Goal: Complete application form

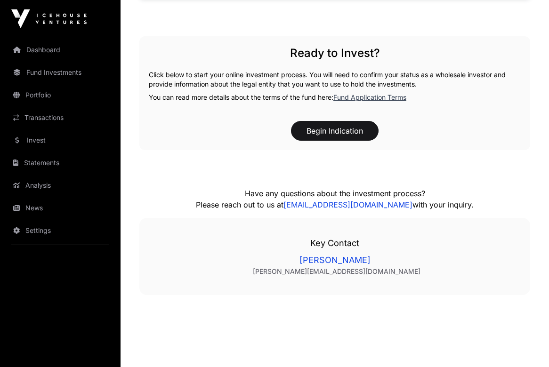
scroll to position [817, 0]
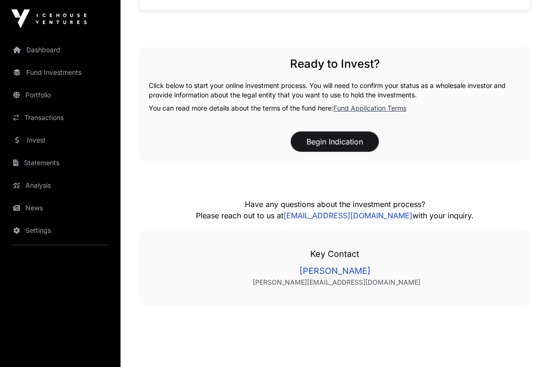
click at [342, 144] on button "Begin Indication" at bounding box center [335, 142] width 88 height 20
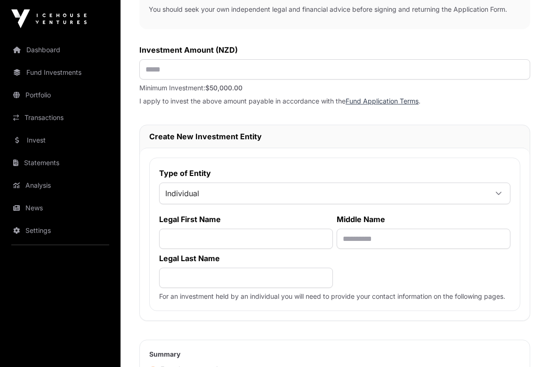
scroll to position [363, 0]
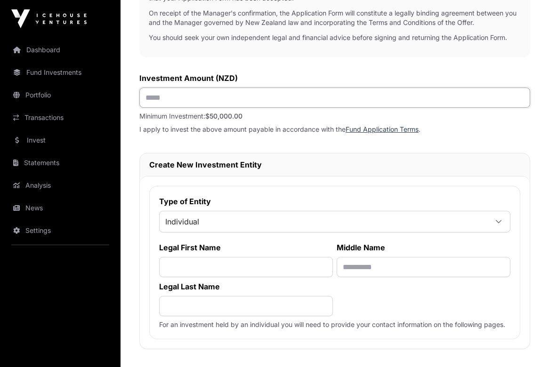
click at [187, 96] on input "text" at bounding box center [334, 98] width 391 height 20
type input "*******"
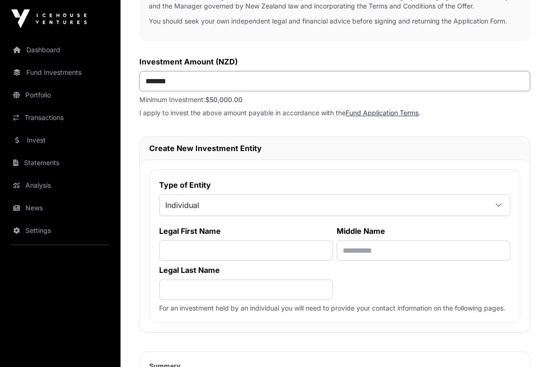
scroll to position [475, 0]
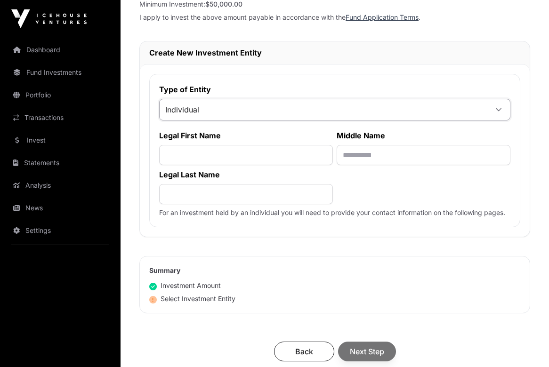
click at [203, 109] on span "Individual" at bounding box center [324, 109] width 328 height 17
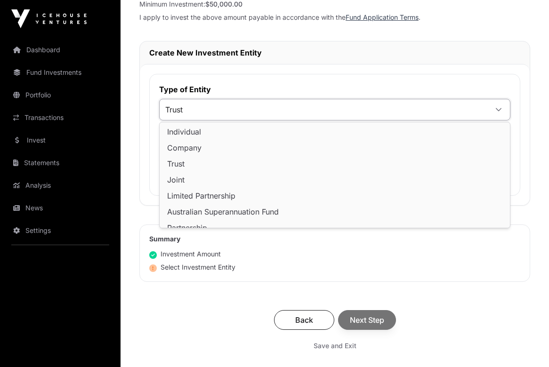
click at [187, 163] on li "Trust" at bounding box center [334, 163] width 346 height 15
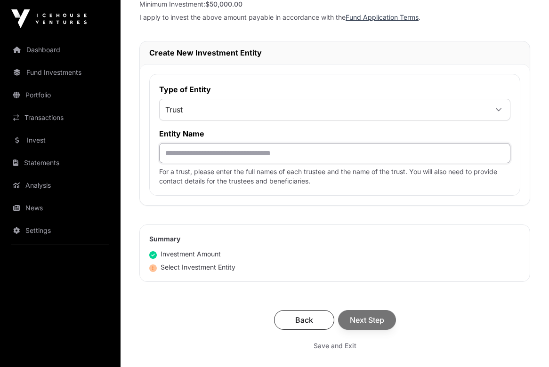
click at [188, 153] on input "text" at bounding box center [334, 153] width 351 height 20
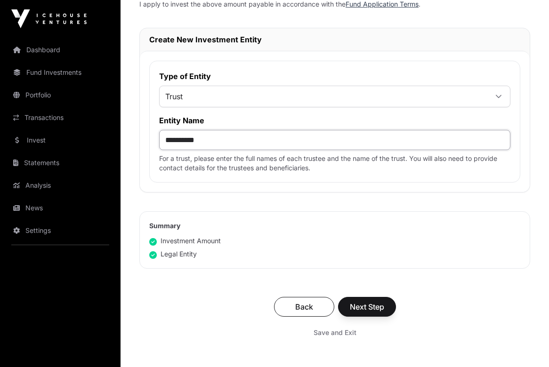
scroll to position [492, 0]
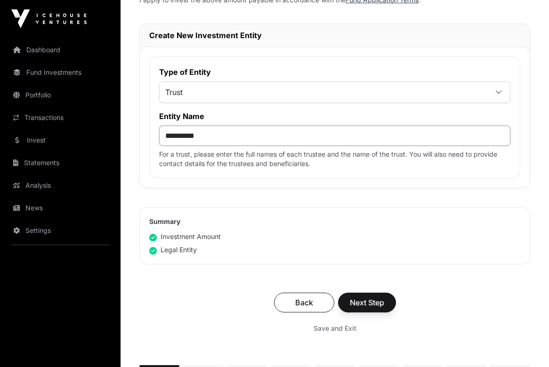
type input "**********"
click at [367, 308] on span "Next Step" at bounding box center [367, 302] width 34 height 11
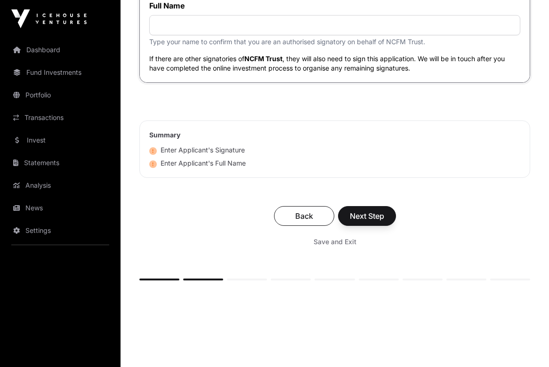
scroll to position [2862, 0]
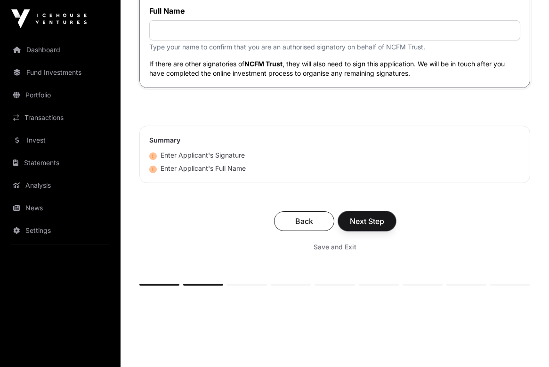
click at [370, 227] on span "Next Step" at bounding box center [367, 221] width 34 height 11
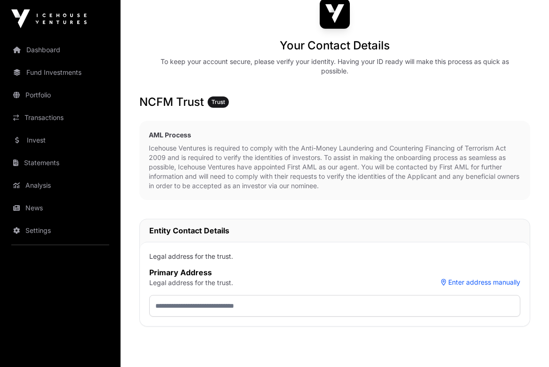
scroll to position [306, 0]
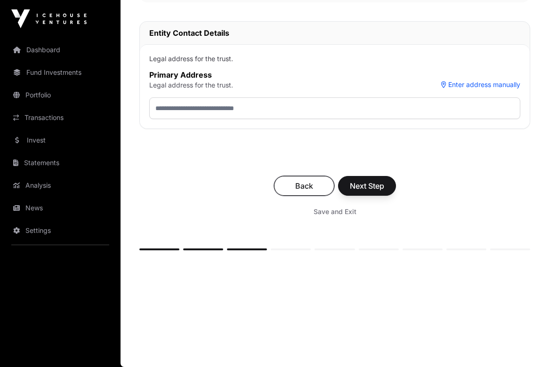
click at [304, 183] on span "Back" at bounding box center [304, 185] width 37 height 11
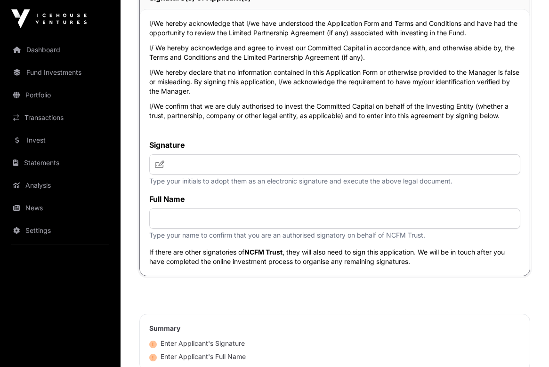
scroll to position [2641, 0]
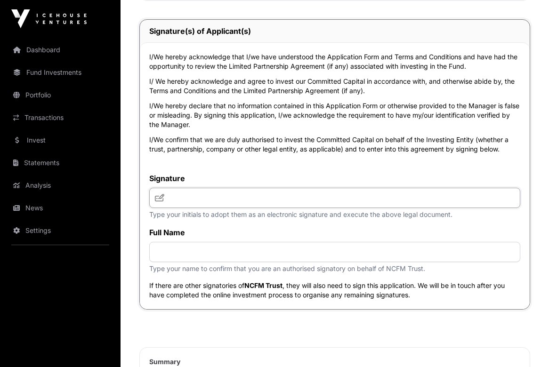
click at [227, 208] on input "text" at bounding box center [334, 198] width 371 height 20
type input "****"
click at [184, 262] on input "text" at bounding box center [334, 252] width 371 height 20
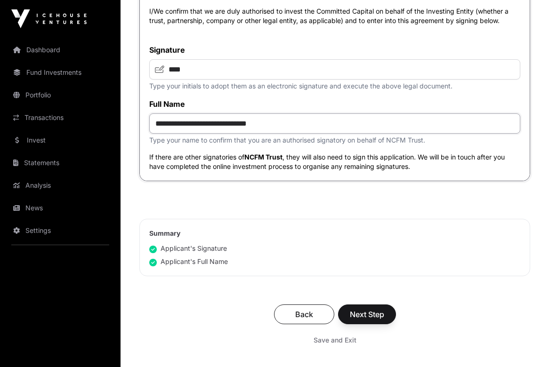
scroll to position [2789, 0]
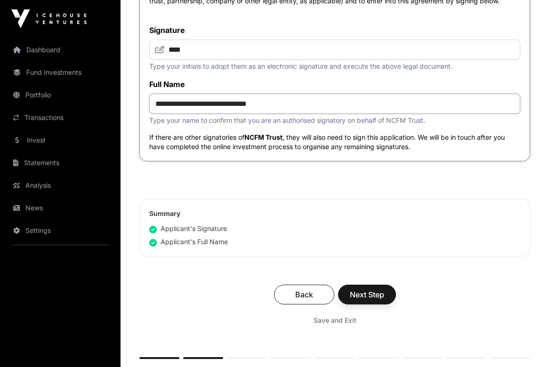
type input "**********"
click at [372, 300] on span "Next Step" at bounding box center [367, 294] width 34 height 11
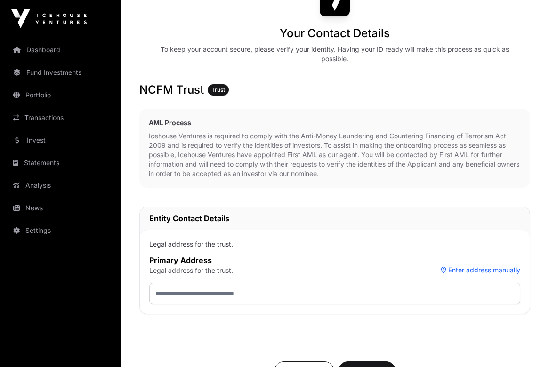
scroll to position [160, 0]
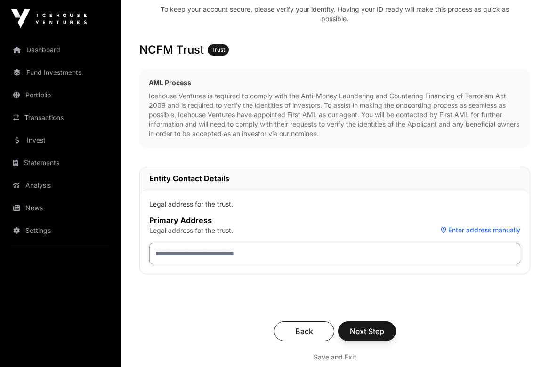
click at [208, 255] on input "text" at bounding box center [334, 254] width 371 height 22
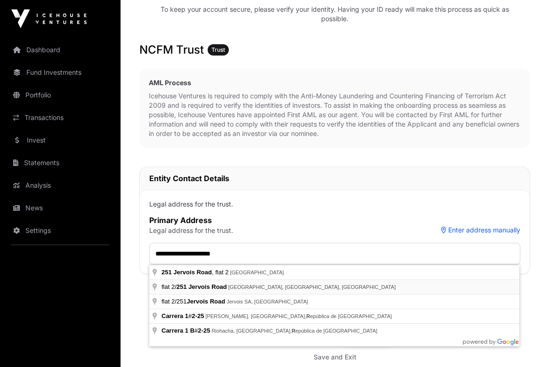
type input "**********"
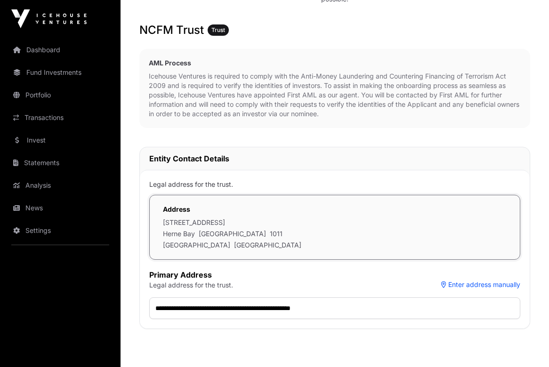
scroll to position [307, 0]
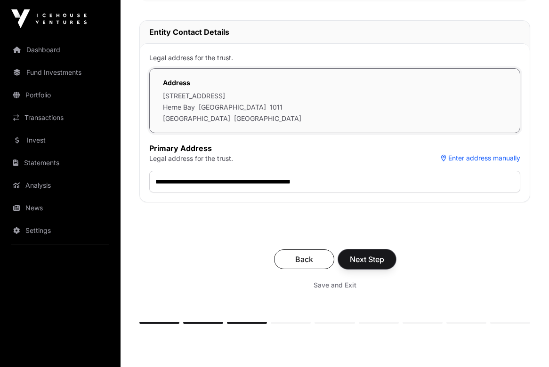
click at [376, 261] on span "Next Step" at bounding box center [367, 259] width 34 height 11
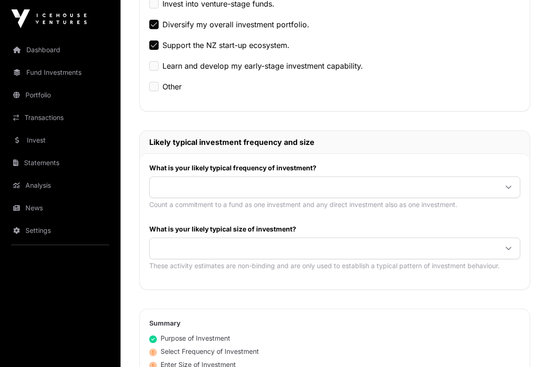
scroll to position [396, 0]
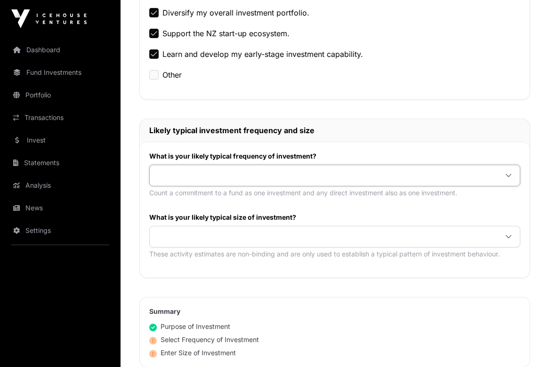
click at [239, 178] on span at bounding box center [323, 175] width 347 height 17
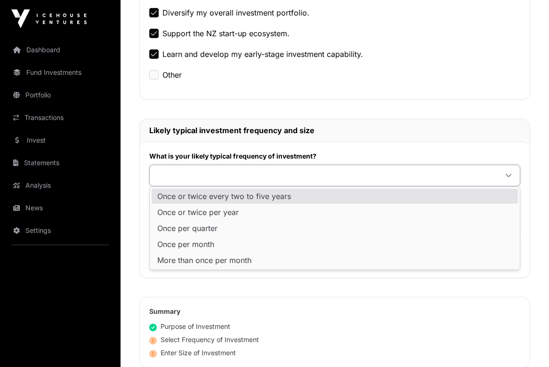
click at [232, 199] on span "Once or twice every two to five years" at bounding box center [224, 196] width 134 height 8
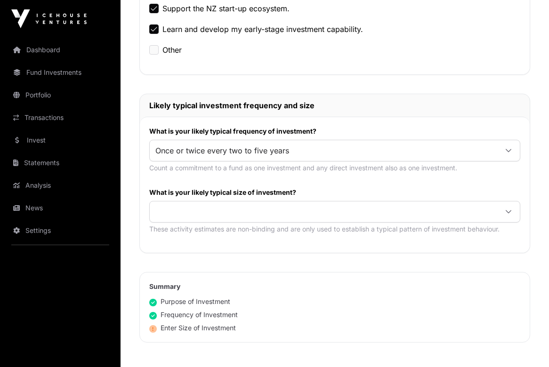
scroll to position [421, 0]
click at [242, 209] on span at bounding box center [323, 212] width 347 height 17
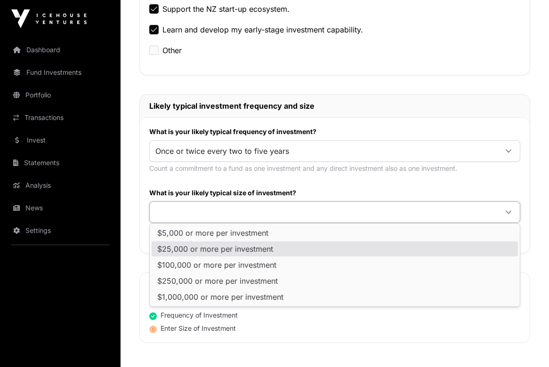
click at [229, 252] on span "$25,000 or more per investment" at bounding box center [215, 249] width 116 height 8
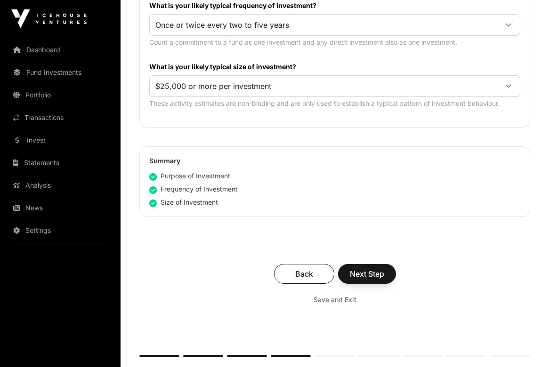
scroll to position [554, 0]
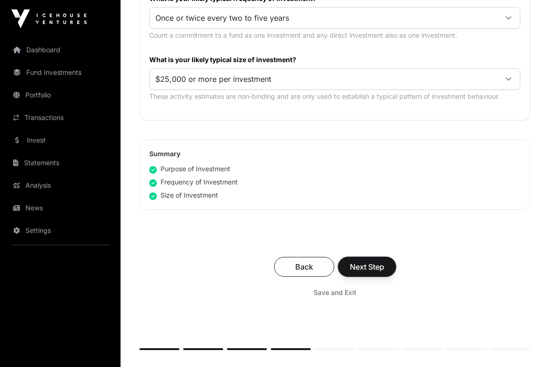
click at [374, 270] on span "Next Step" at bounding box center [367, 266] width 34 height 11
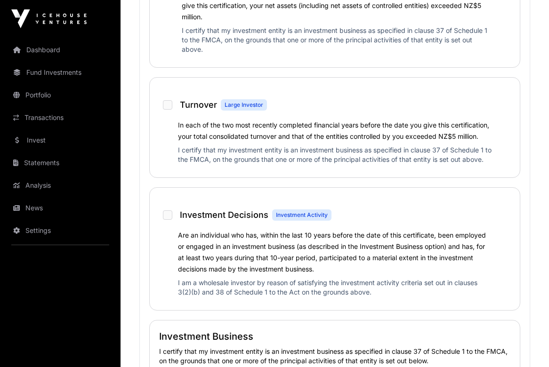
scroll to position [614, 0]
